Goal: Task Accomplishment & Management: Use online tool/utility

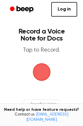
click at [40, 71] on span "button" at bounding box center [42, 72] width 18 height 18
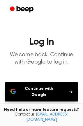
click at [52, 88] on button "Continue with Google" at bounding box center [42, 91] width 74 height 19
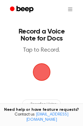
click at [47, 68] on span "button" at bounding box center [41, 72] width 16 height 16
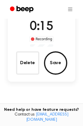
scroll to position [35, 0]
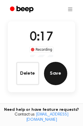
click at [60, 75] on button "Save" at bounding box center [55, 73] width 23 height 23
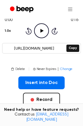
scroll to position [70, 0]
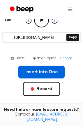
click at [50, 72] on button "Insert into Doc" at bounding box center [41, 71] width 46 height 13
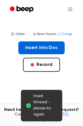
scroll to position [105, 0]
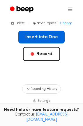
click at [35, 38] on button "Insert into Doc" at bounding box center [41, 37] width 46 height 13
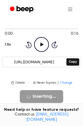
scroll to position [35, 0]
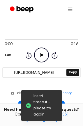
click at [41, 111] on span "Insert timeout - please try again" at bounding box center [45, 105] width 24 height 24
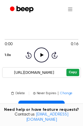
click at [70, 72] on button "Copy" at bounding box center [72, 72] width 13 height 7
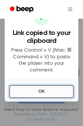
click at [45, 86] on button "OK" at bounding box center [41, 91] width 64 height 13
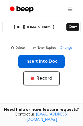
scroll to position [70, 0]
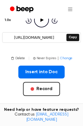
click at [66, 56] on span "Change" at bounding box center [66, 58] width 12 height 5
click at [8, 79] on div "Insert into Doc Record" at bounding box center [42, 89] width 74 height 49
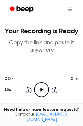
scroll to position [0, 0]
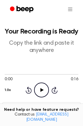
click at [42, 89] on icon at bounding box center [41, 90] width 3 height 4
